Goal: Information Seeking & Learning: Find specific fact

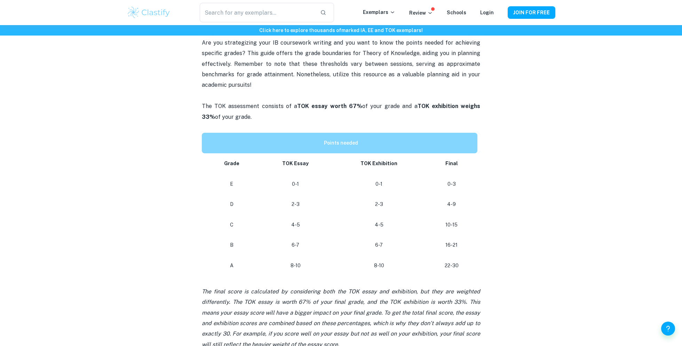
scroll to position [248, 0]
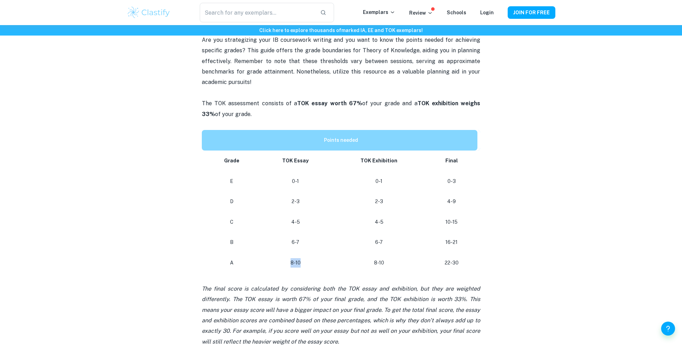
drag, startPoint x: 302, startPoint y: 263, endPoint x: 275, endPoint y: 263, distance: 26.4
click at [275, 263] on p "8-10" at bounding box center [295, 262] width 62 height 9
drag, startPoint x: 279, startPoint y: 263, endPoint x: 305, endPoint y: 261, distance: 26.5
click at [305, 262] on p "8-10" at bounding box center [295, 262] width 62 height 9
click at [305, 261] on p "8-10" at bounding box center [295, 262] width 62 height 9
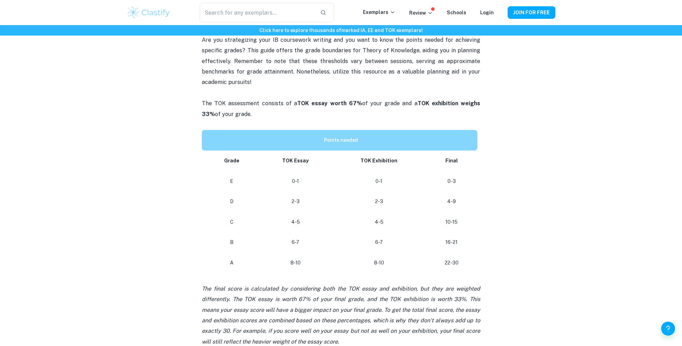
click at [385, 262] on p "8-10" at bounding box center [379, 262] width 82 height 9
click at [369, 261] on p "8-10" at bounding box center [379, 262] width 82 height 9
drag, startPoint x: 369, startPoint y: 261, endPoint x: 382, endPoint y: 261, distance: 13.6
click at [382, 261] on p "8-10" at bounding box center [379, 262] width 82 height 9
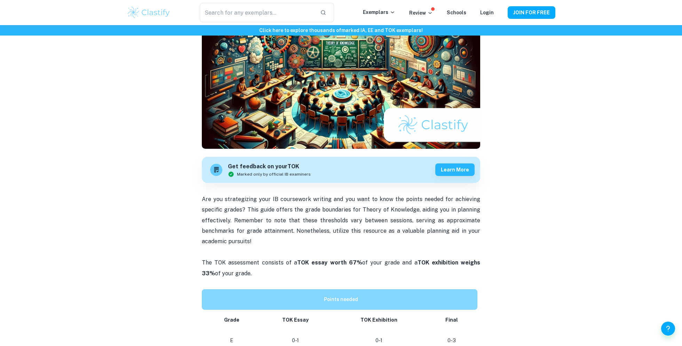
scroll to position [38, 0]
